Goal: Task Accomplishment & Management: Use online tool/utility

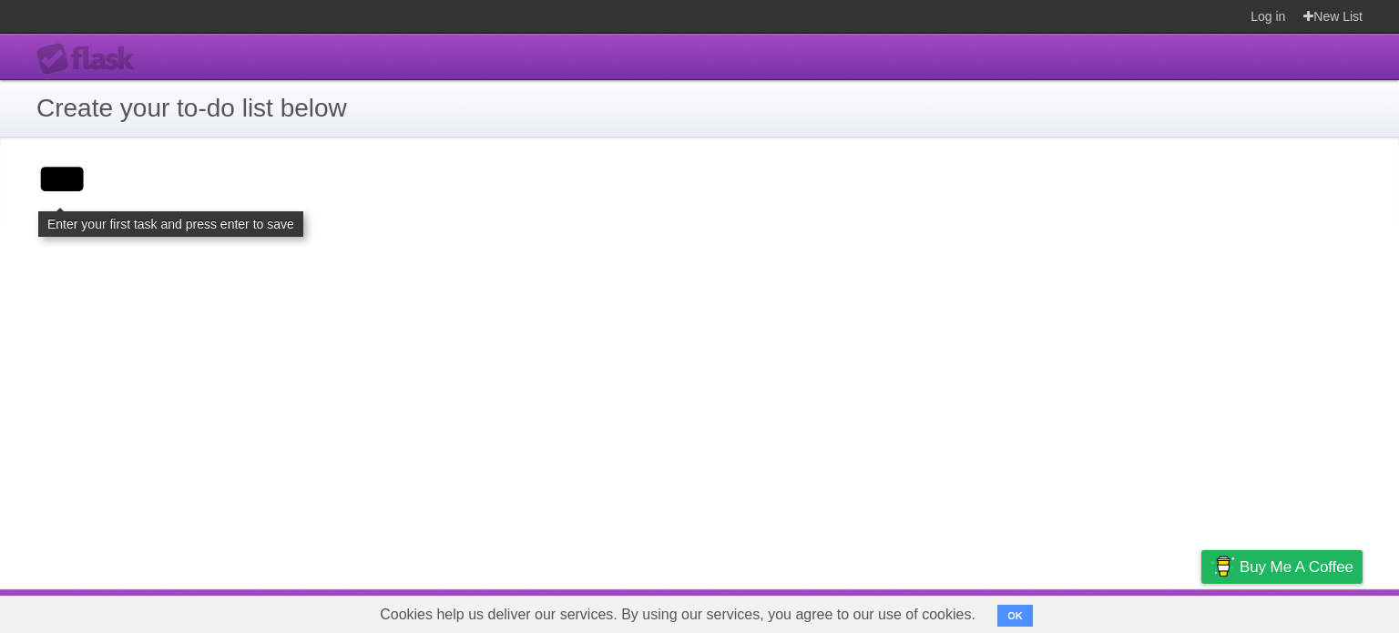
type input "***"
click input "**********" at bounding box center [0, 0] width 0 height 0
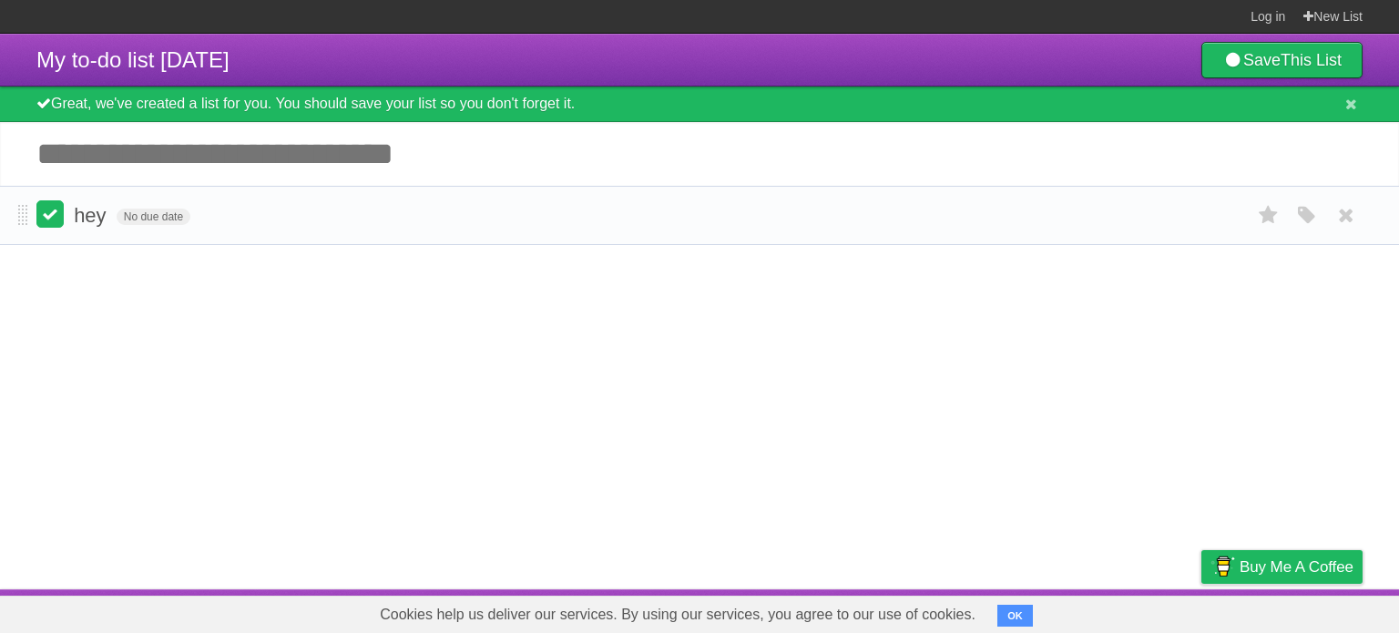
click at [46, 210] on label at bounding box center [49, 213] width 27 height 27
click at [46, 219] on label at bounding box center [49, 213] width 27 height 27
